Goal: Task Accomplishment & Management: Complete application form

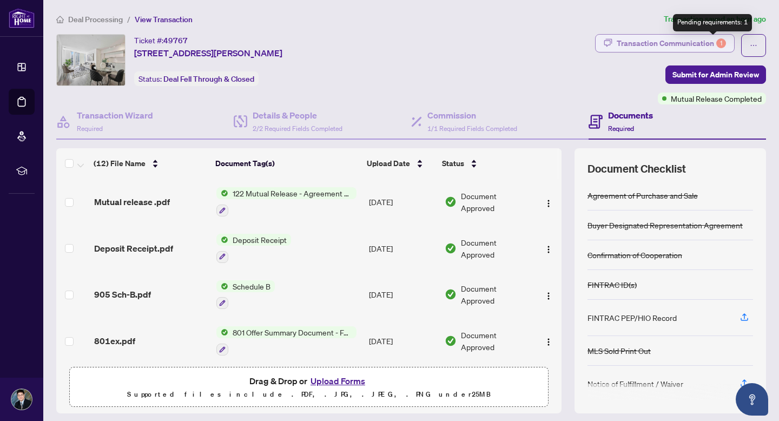
click at [716, 43] on div "1" at bounding box center [721, 43] width 10 height 10
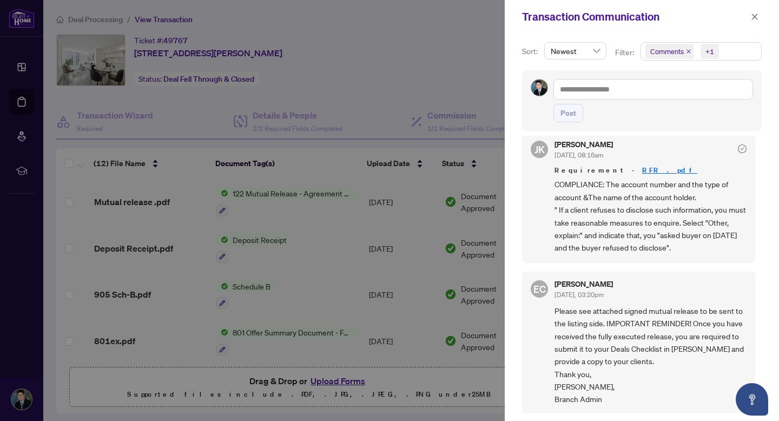
scroll to position [2, 0]
drag, startPoint x: 685, startPoint y: 234, endPoint x: 693, endPoint y: 248, distance: 16.2
click at [693, 248] on span "COMPLIANCE: The account number and the type of account &The name of the account…" at bounding box center [650, 215] width 192 height 76
copy span "asked buyer on [DATE] and the buyer refused to disclose""
click at [430, 43] on div at bounding box center [389, 210] width 779 height 421
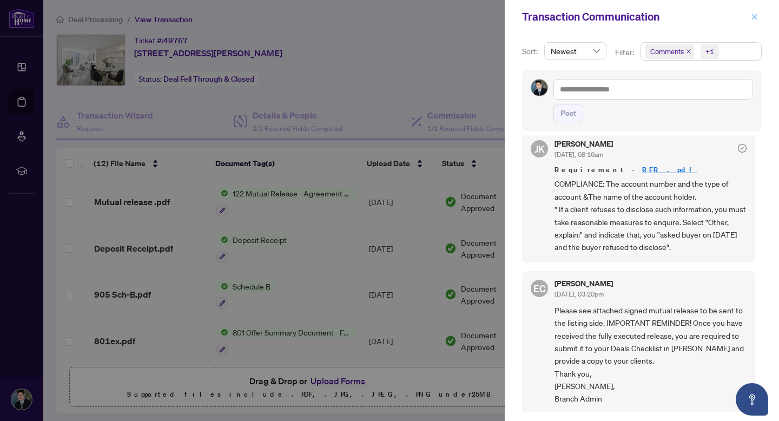
click at [752, 16] on icon "close" at bounding box center [755, 17] width 8 height 8
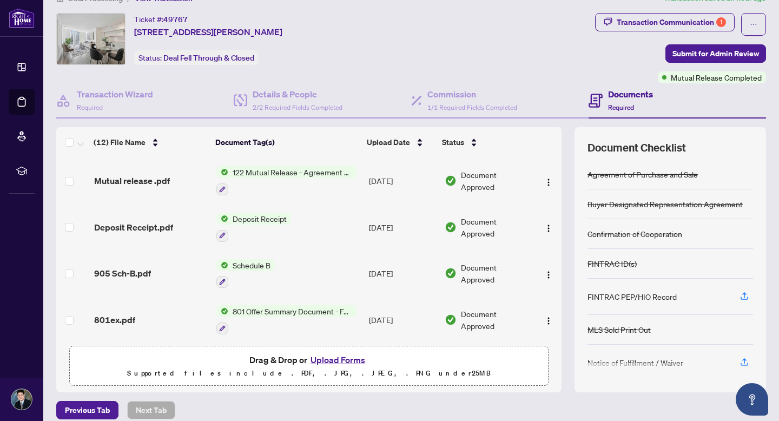
scroll to position [31, 0]
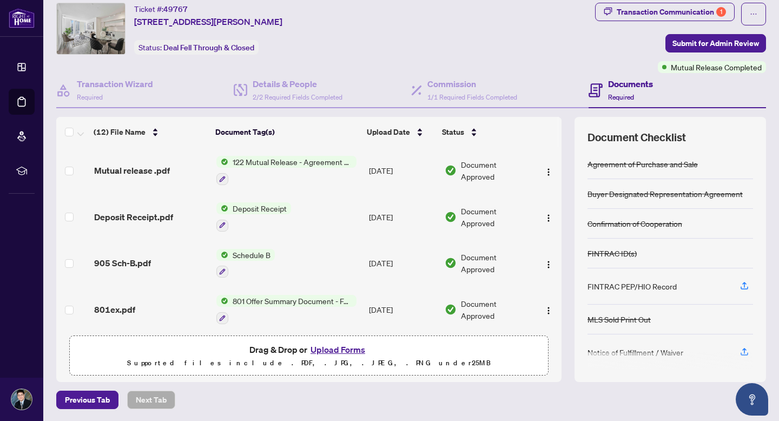
click at [324, 348] on button "Upload Forms" at bounding box center [337, 349] width 61 height 14
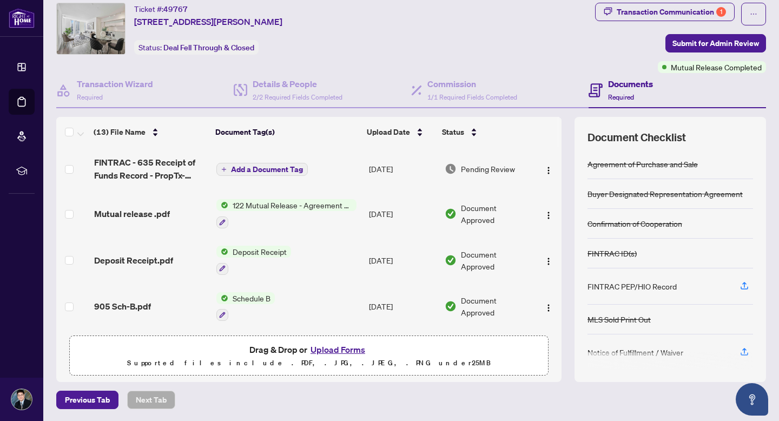
click at [273, 163] on button "Add a Document Tag" at bounding box center [261, 169] width 91 height 13
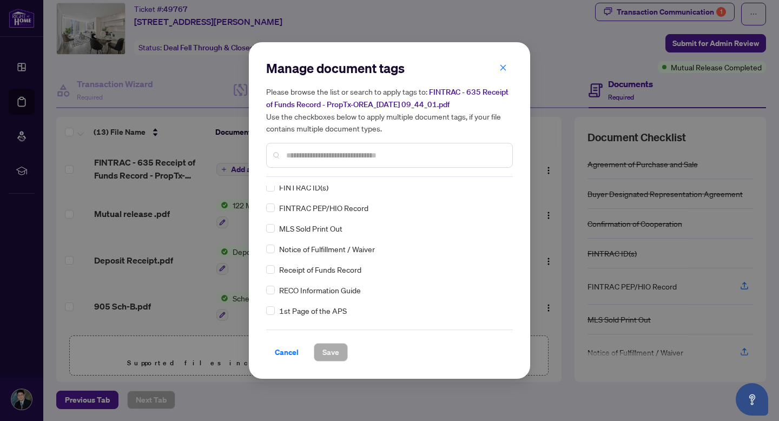
scroll to position [0, 0]
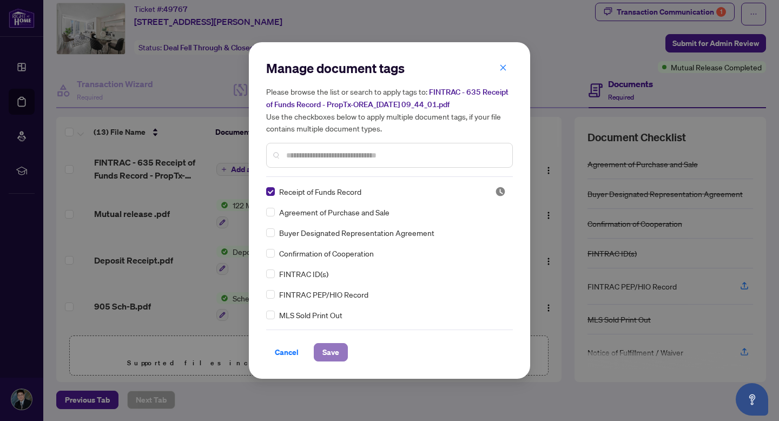
click at [327, 346] on span "Save" at bounding box center [330, 351] width 17 height 17
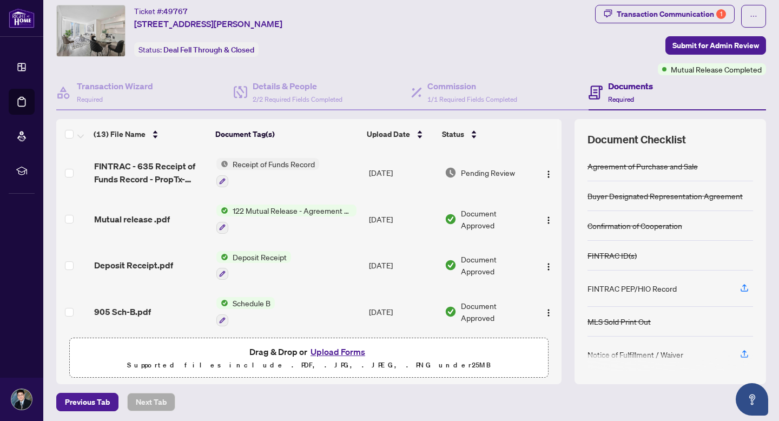
scroll to position [23, 0]
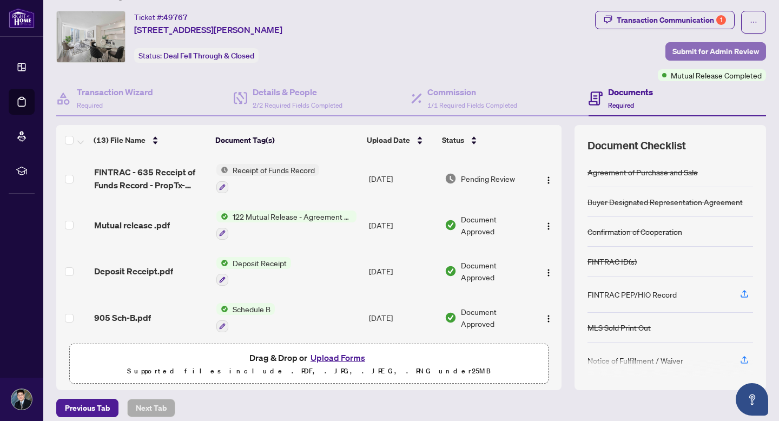
click at [698, 51] on span "Submit for Admin Review" at bounding box center [715, 51] width 87 height 17
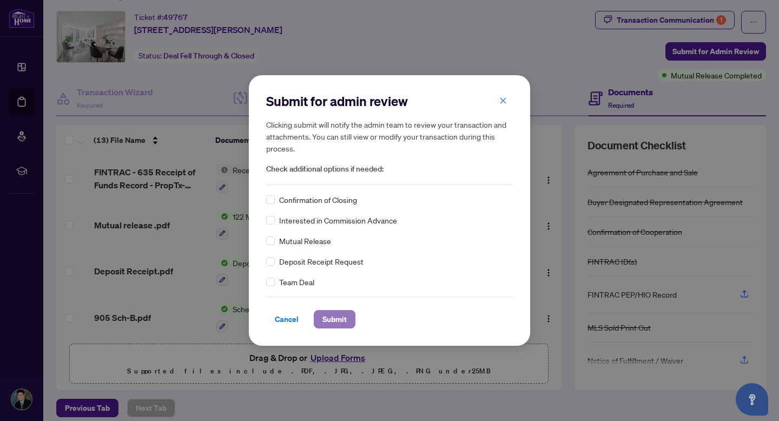
click at [337, 315] on span "Submit" at bounding box center [334, 318] width 24 height 17
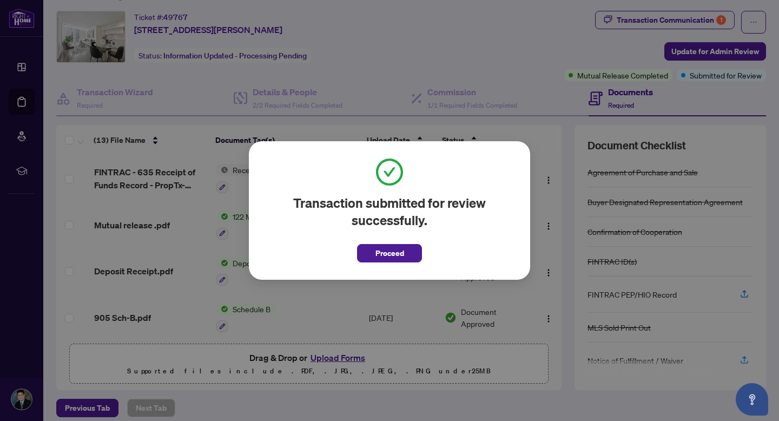
click at [405, 257] on button "Proceed" at bounding box center [389, 253] width 65 height 18
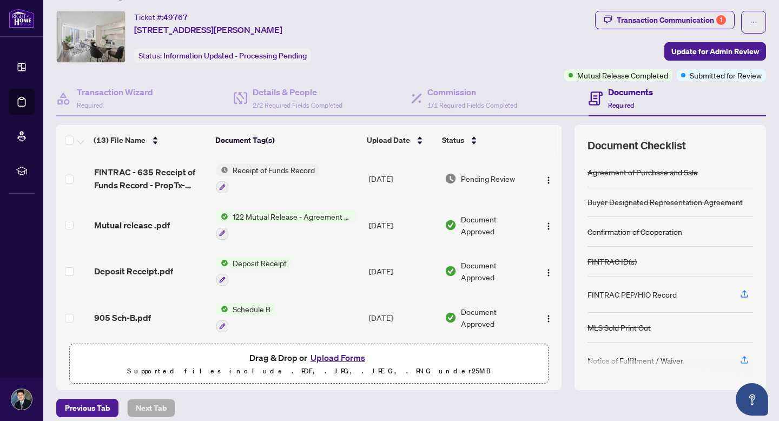
scroll to position [0, 0]
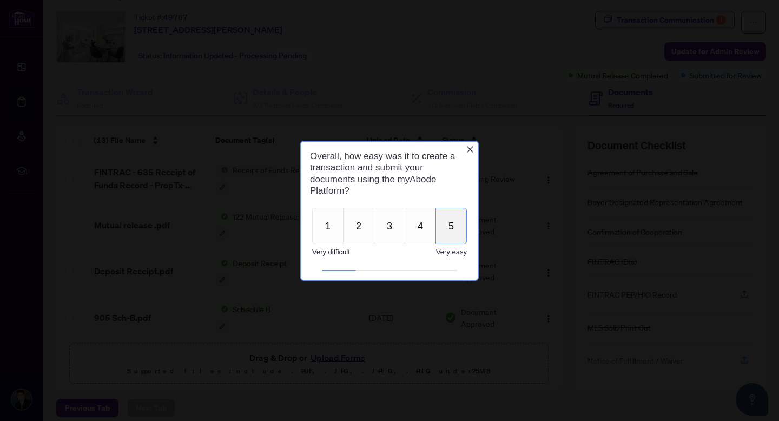
click at [452, 219] on button "5" at bounding box center [450, 225] width 31 height 36
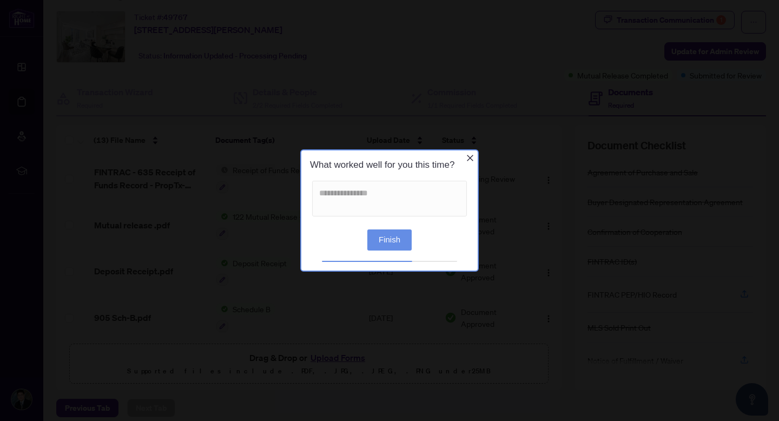
click at [398, 233] on button "Finish" at bounding box center [389, 239] width 44 height 21
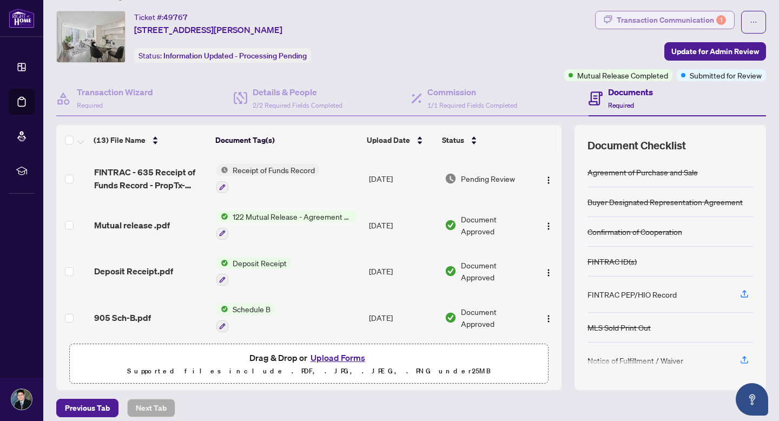
click at [707, 20] on div "Transaction Communication 1" at bounding box center [671, 19] width 109 height 17
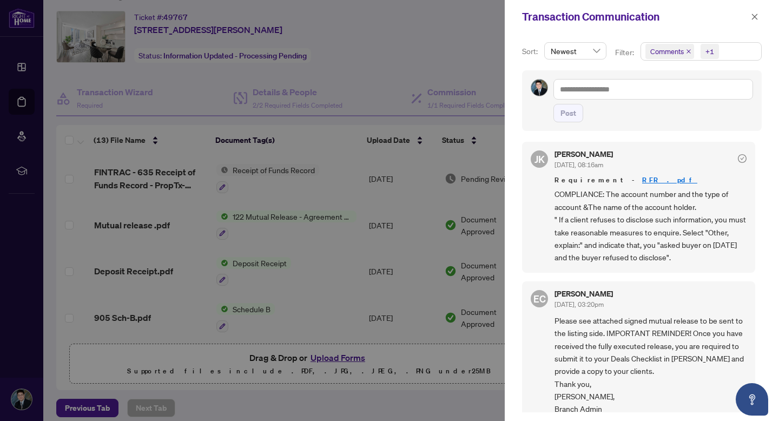
click at [300, 182] on div at bounding box center [389, 210] width 779 height 421
click at [754, 18] on icon "close" at bounding box center [755, 17] width 8 height 8
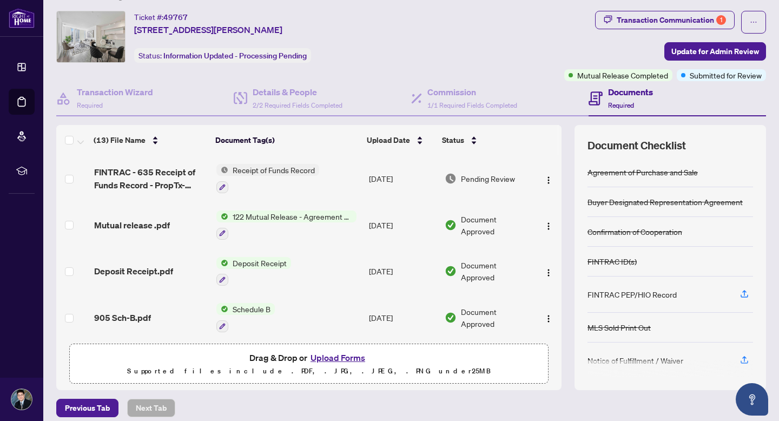
click at [281, 216] on span "122 Mutual Release - Agreement of Purchase and Sale" at bounding box center [292, 216] width 128 height 12
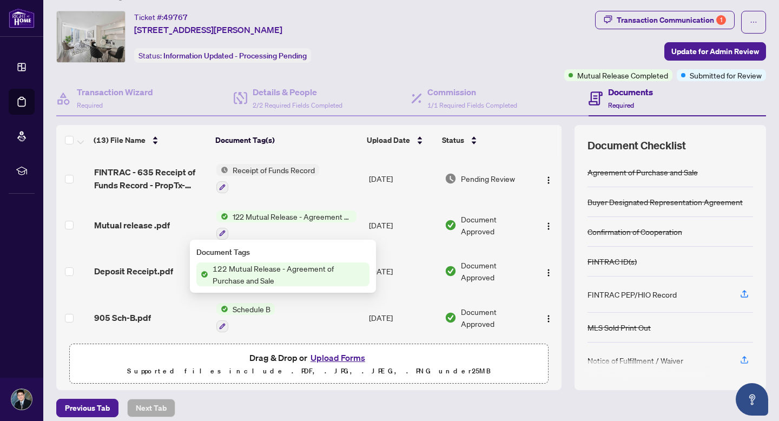
click at [289, 267] on span "122 Mutual Release - Agreement of Purchase and Sale" at bounding box center [288, 274] width 161 height 24
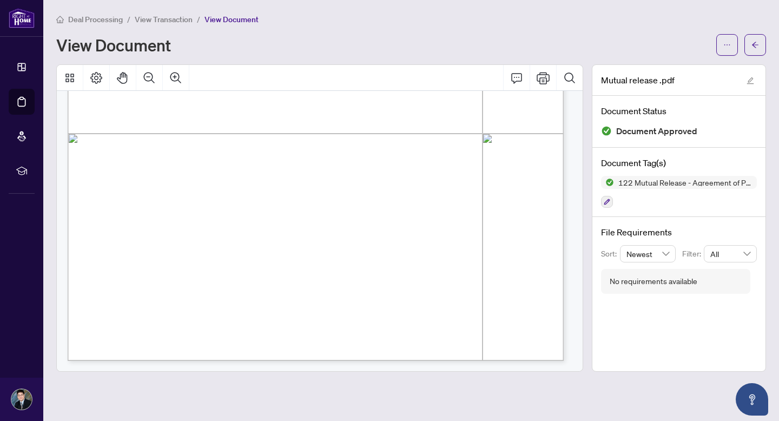
scroll to position [383, 0]
